Goal: Task Accomplishment & Management: Manage account settings

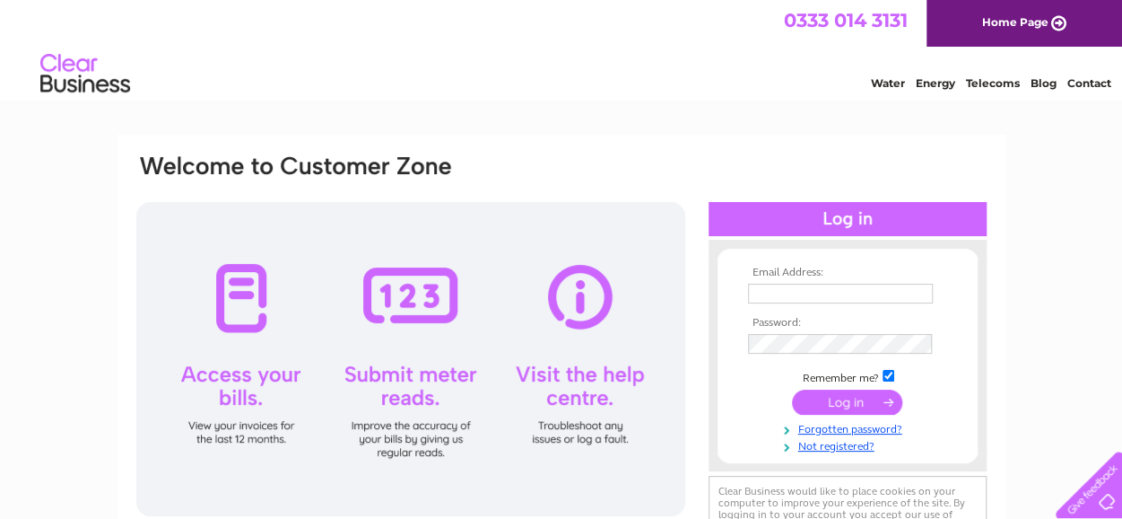
type input "[EMAIL_ADDRESS][DOMAIN_NAME]"
click at [861, 406] on input "submit" at bounding box center [847, 401] width 110 height 25
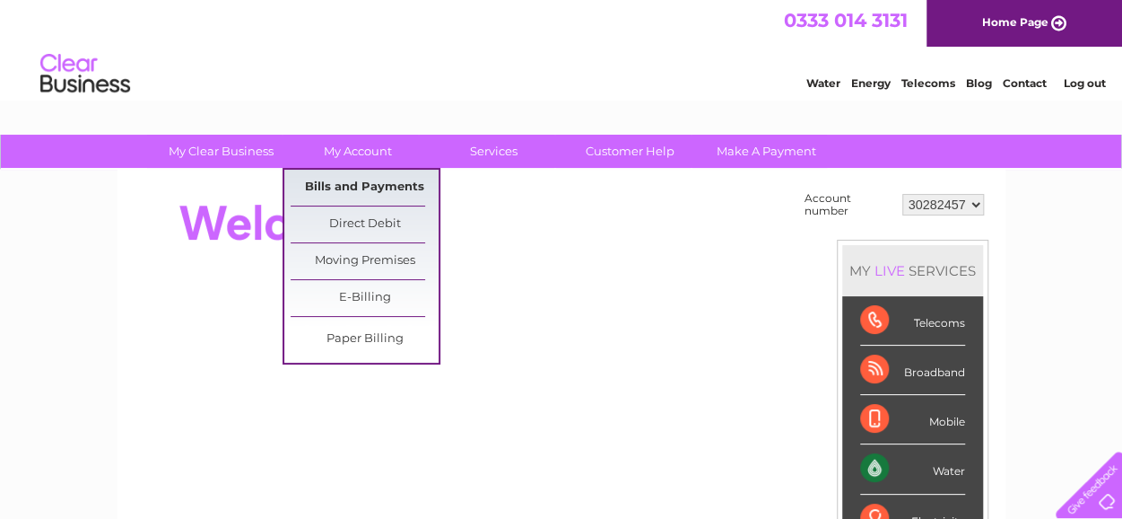
click at [361, 182] on link "Bills and Payments" at bounding box center [365, 188] width 148 height 36
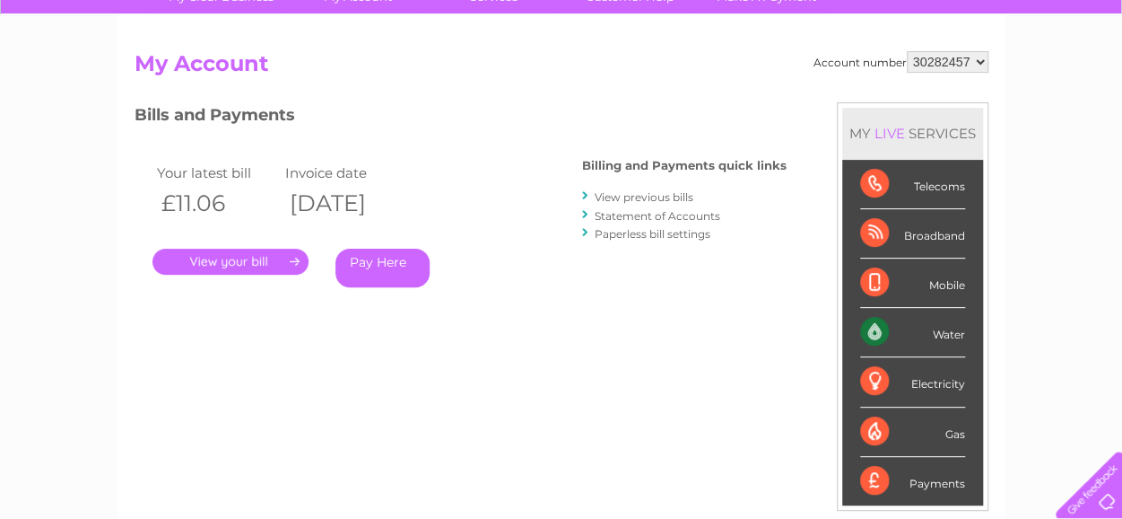
scroll to position [179, 0]
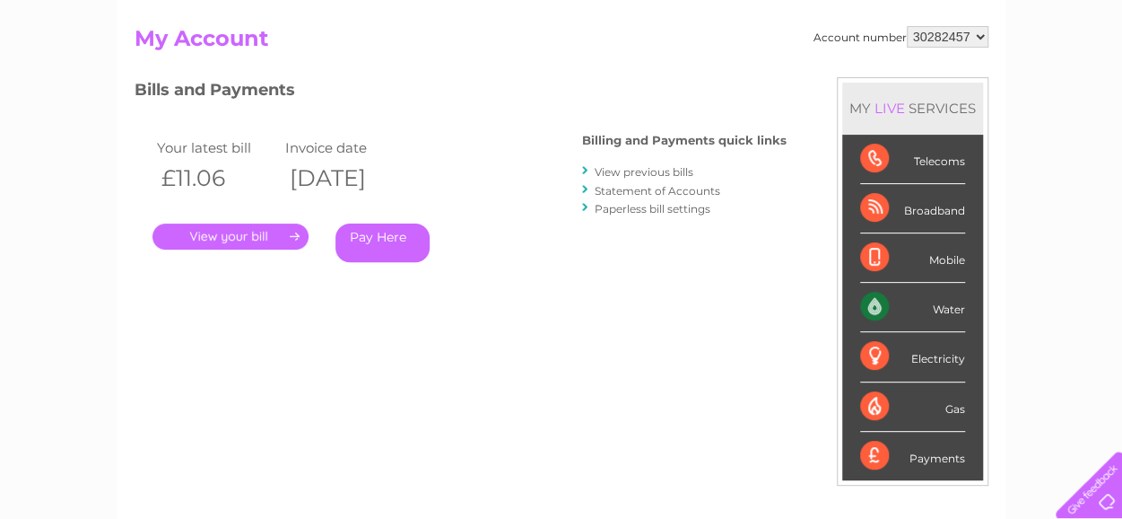
click at [226, 237] on link "." at bounding box center [231, 236] width 156 height 26
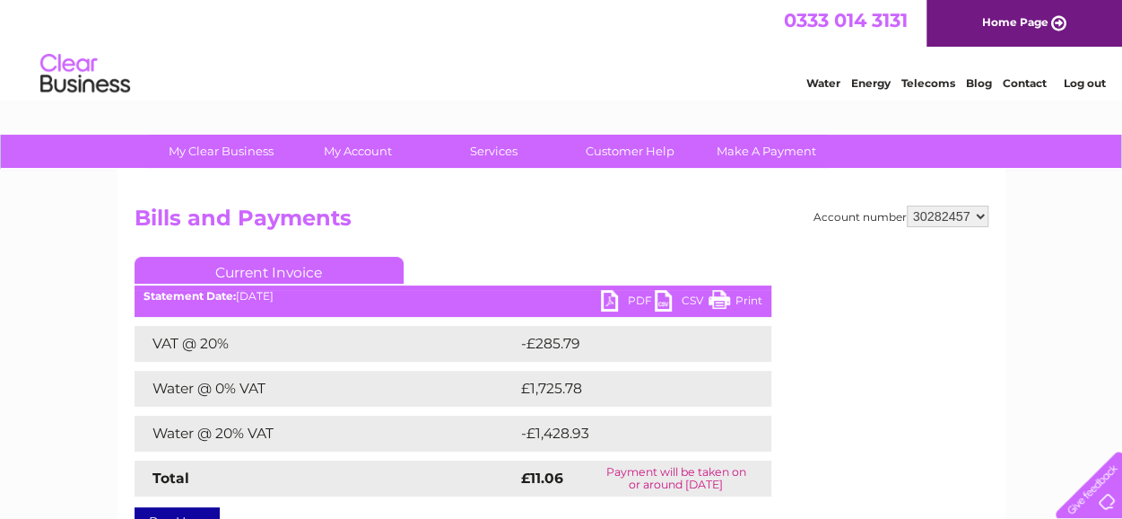
scroll to position [90, 0]
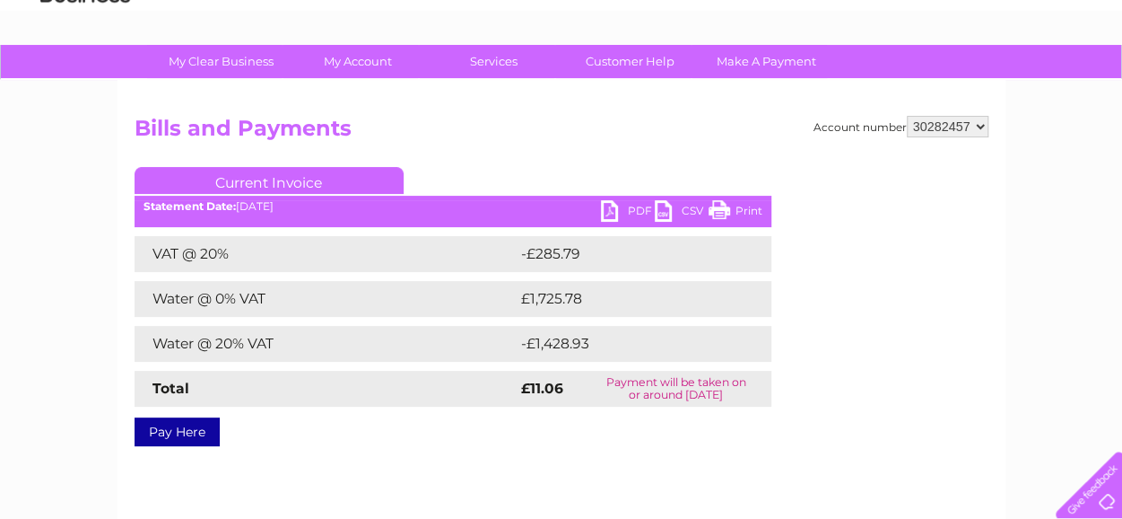
click at [627, 206] on link "PDF" at bounding box center [628, 213] width 54 height 26
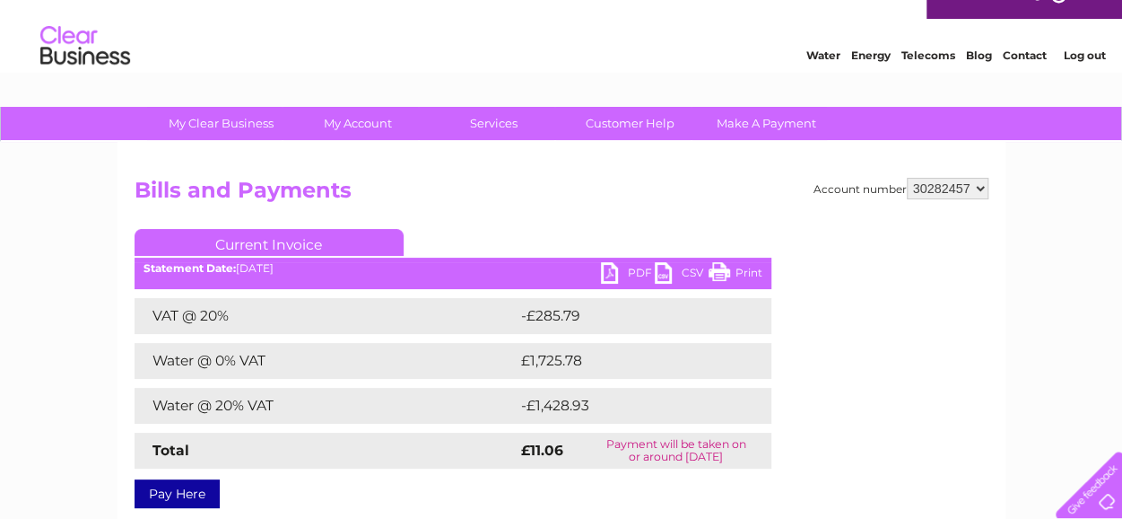
scroll to position [0, 0]
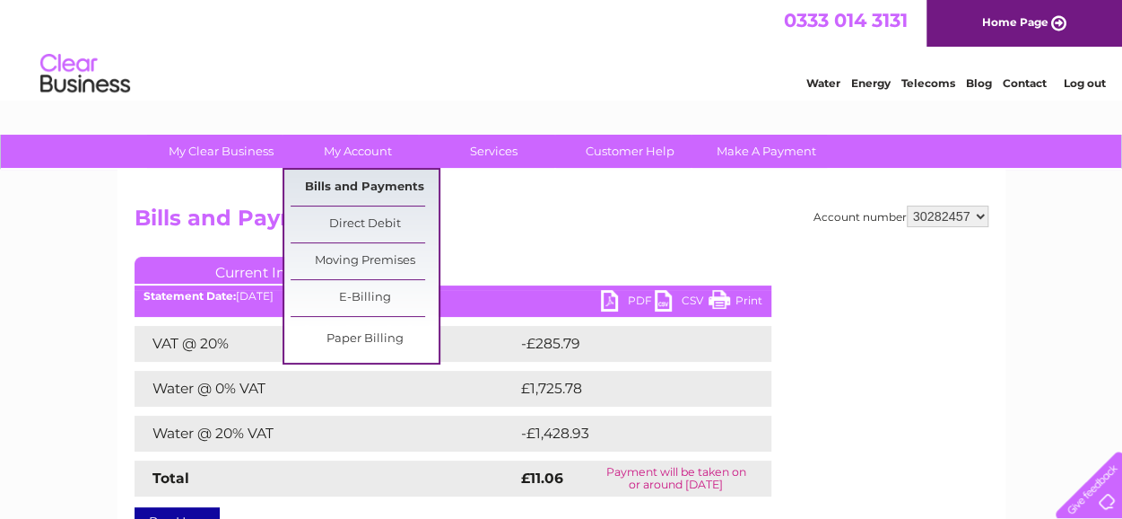
click at [365, 194] on link "Bills and Payments" at bounding box center [365, 188] width 148 height 36
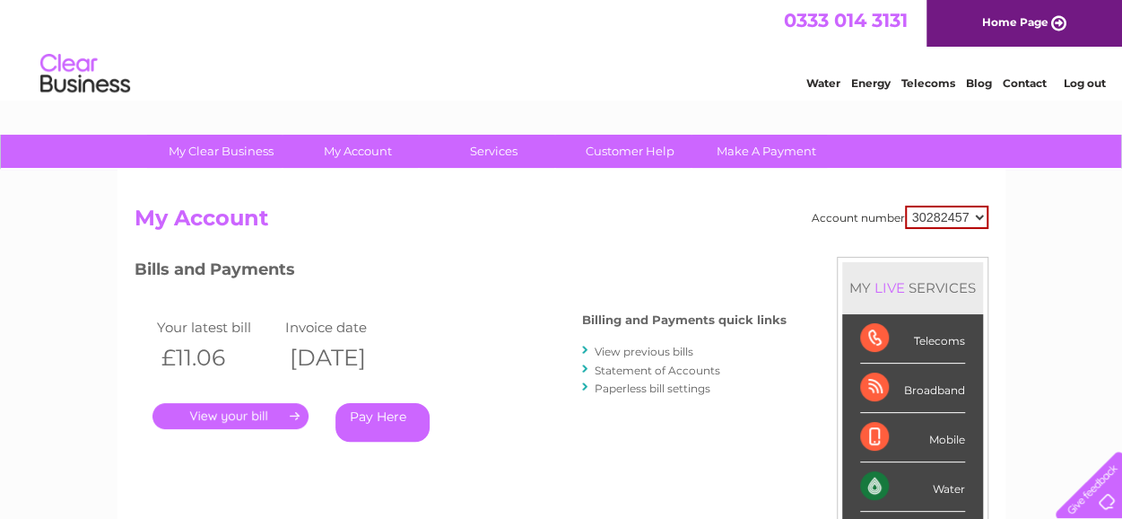
click at [641, 350] on link "View previous bills" at bounding box center [644, 351] width 99 height 13
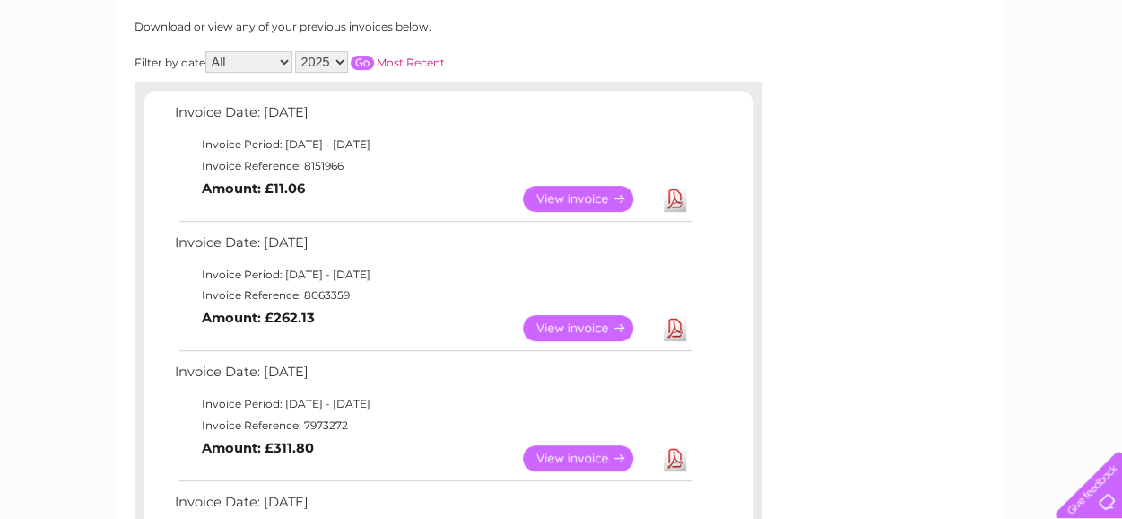
scroll to position [269, 0]
